Goal: Information Seeking & Learning: Learn about a topic

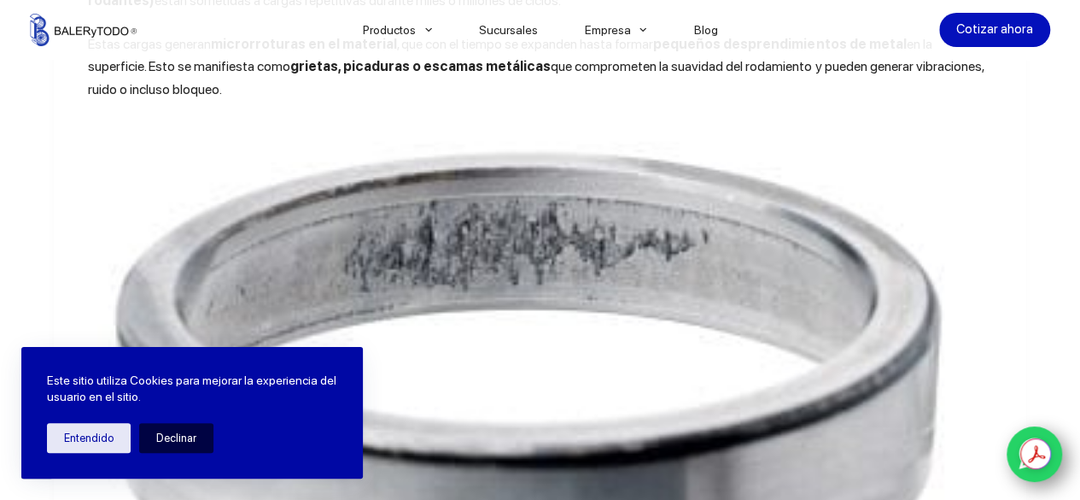
click at [174, 442] on button "Declinar" at bounding box center [176, 438] width 74 height 30
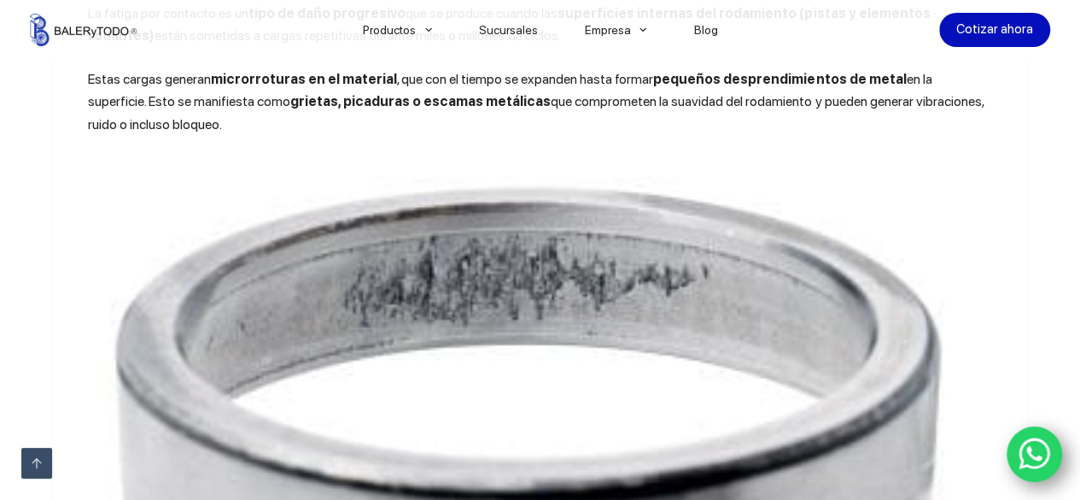
scroll to position [834, 0]
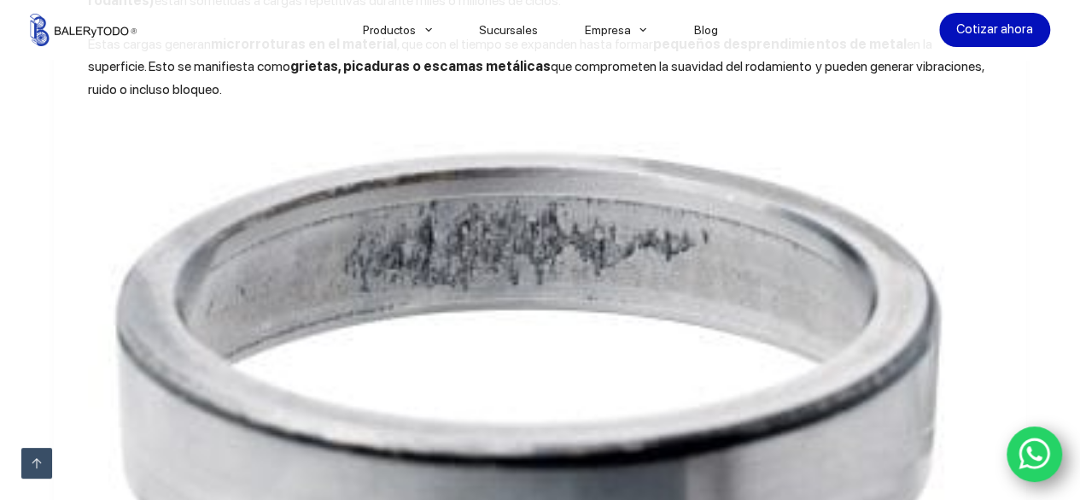
click at [719, 296] on img at bounding box center [540, 375] width 904 height 509
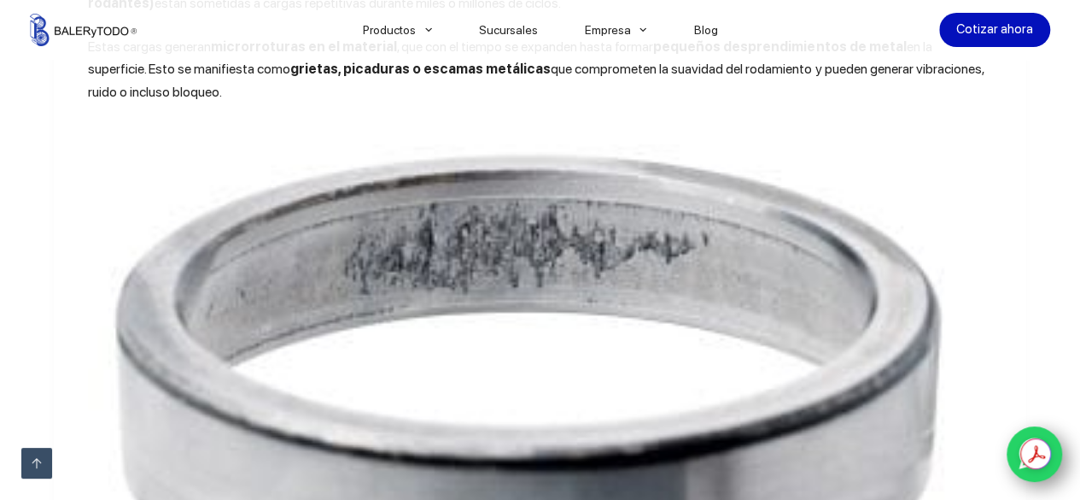
scroll to position [663, 0]
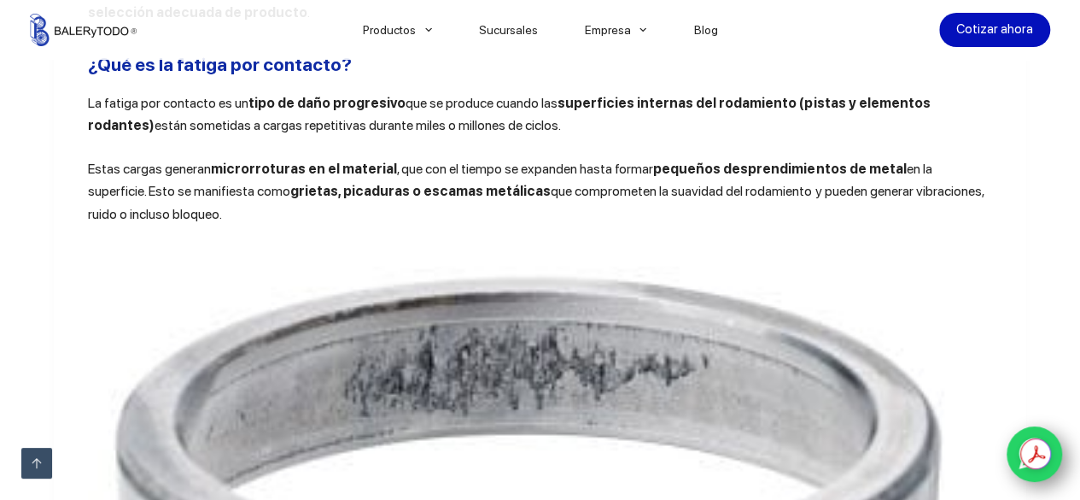
scroll to position [748, 0]
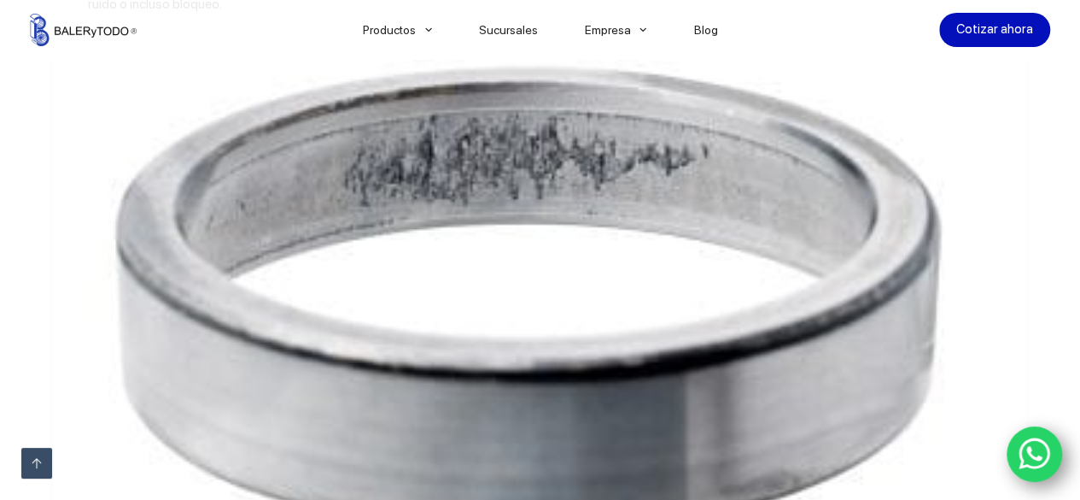
click at [584, 184] on img at bounding box center [540, 290] width 904 height 509
click at [612, 180] on img at bounding box center [540, 290] width 904 height 509
drag, startPoint x: 629, startPoint y: 215, endPoint x: 605, endPoint y: 204, distance: 26.4
click at [605, 204] on img at bounding box center [540, 290] width 904 height 509
